Goal: Navigation & Orientation: Find specific page/section

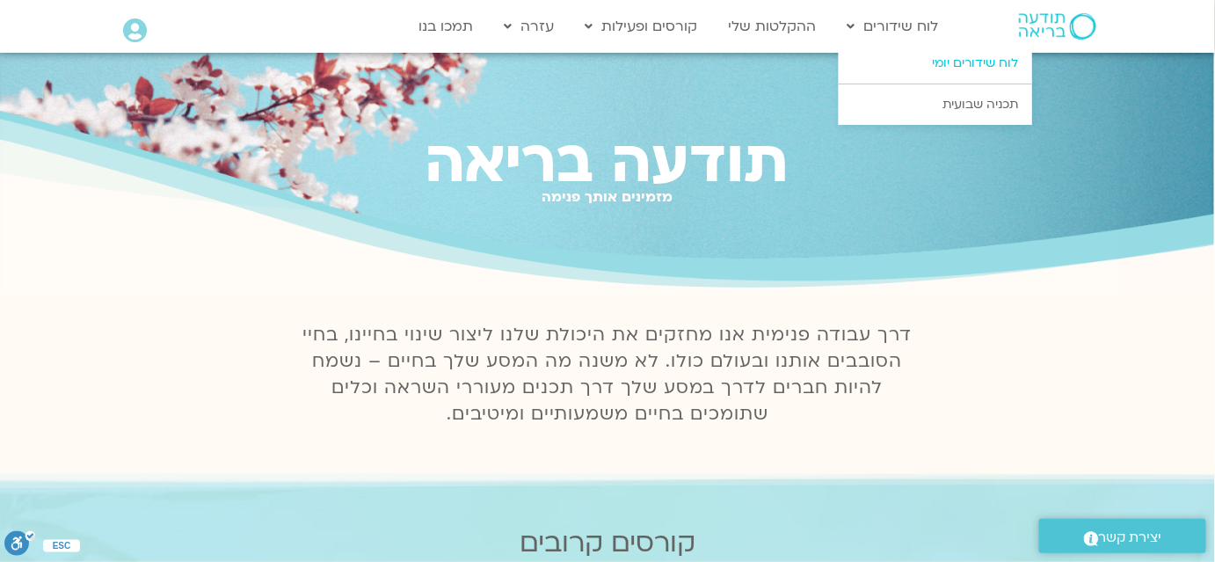
click at [923, 62] on link "לוח שידורים יומי" at bounding box center [935, 63] width 193 height 40
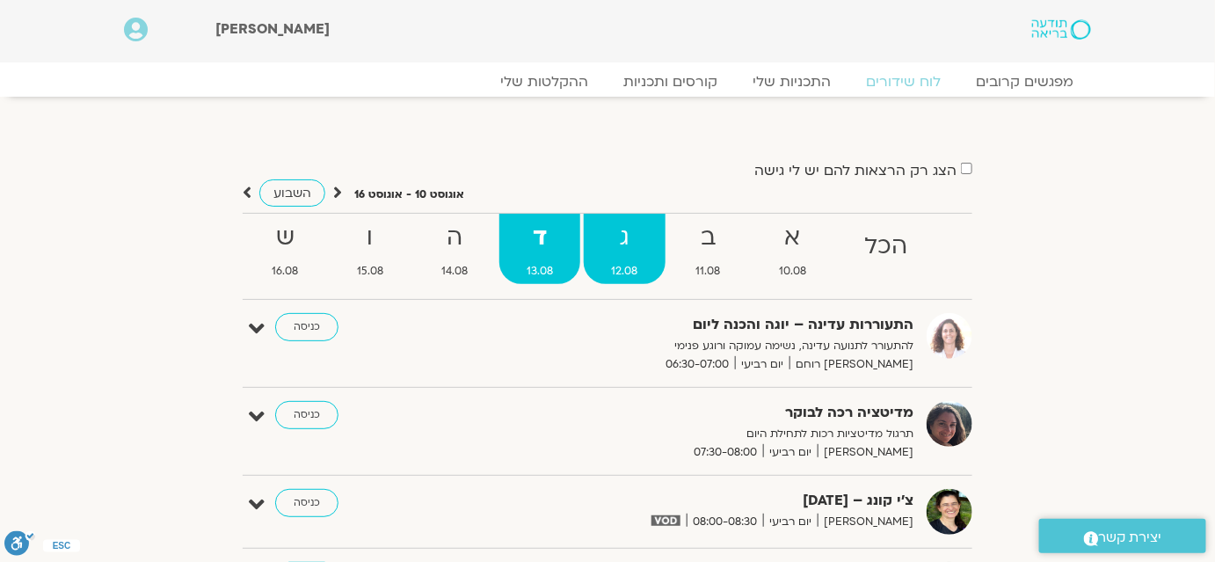
click at [623, 231] on strong "ג" at bounding box center [625, 238] width 82 height 40
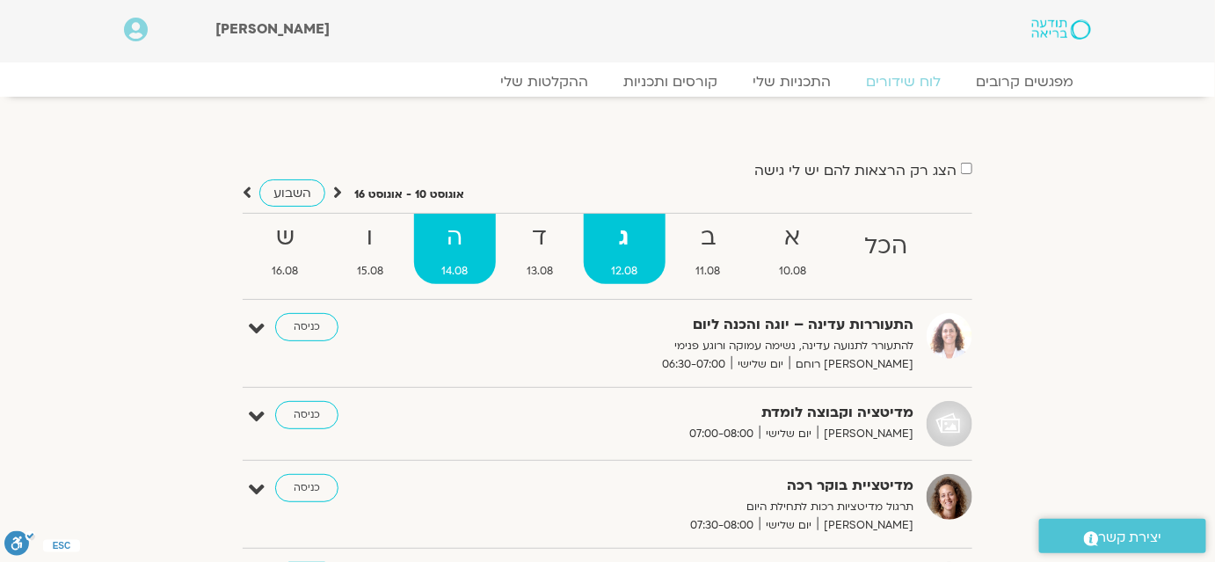
click at [452, 262] on span "14.08" at bounding box center [455, 271] width 82 height 18
